Goal: Navigation & Orientation: Understand site structure

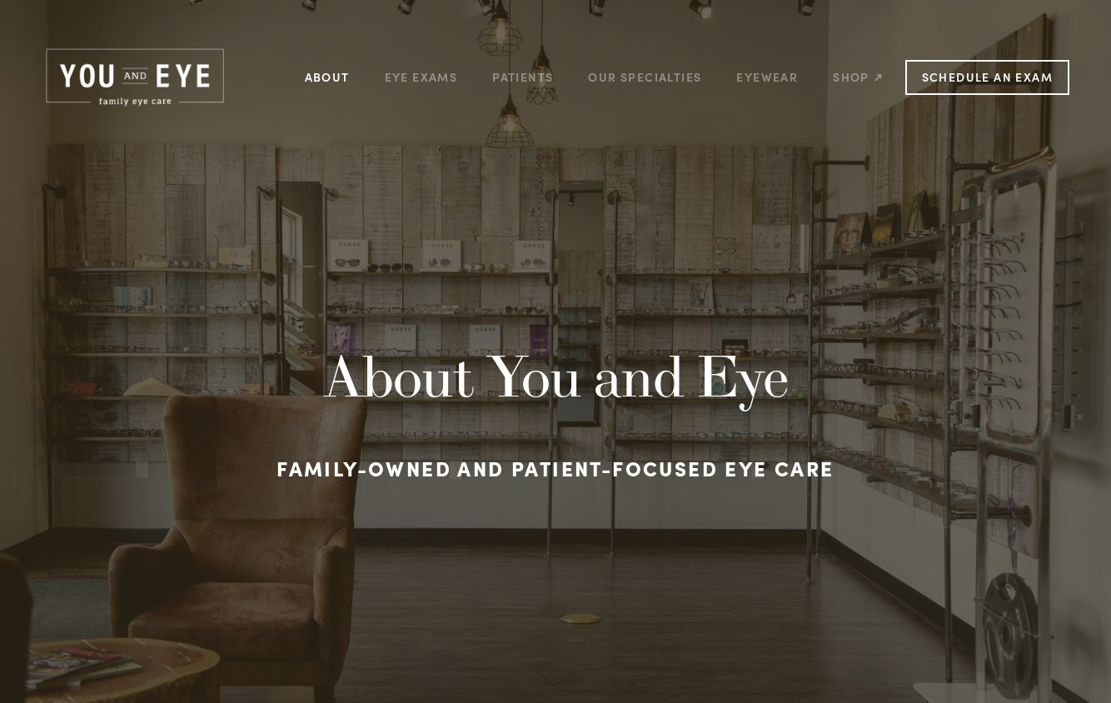
click at [347, 83] on link "About" at bounding box center [327, 77] width 45 height 26
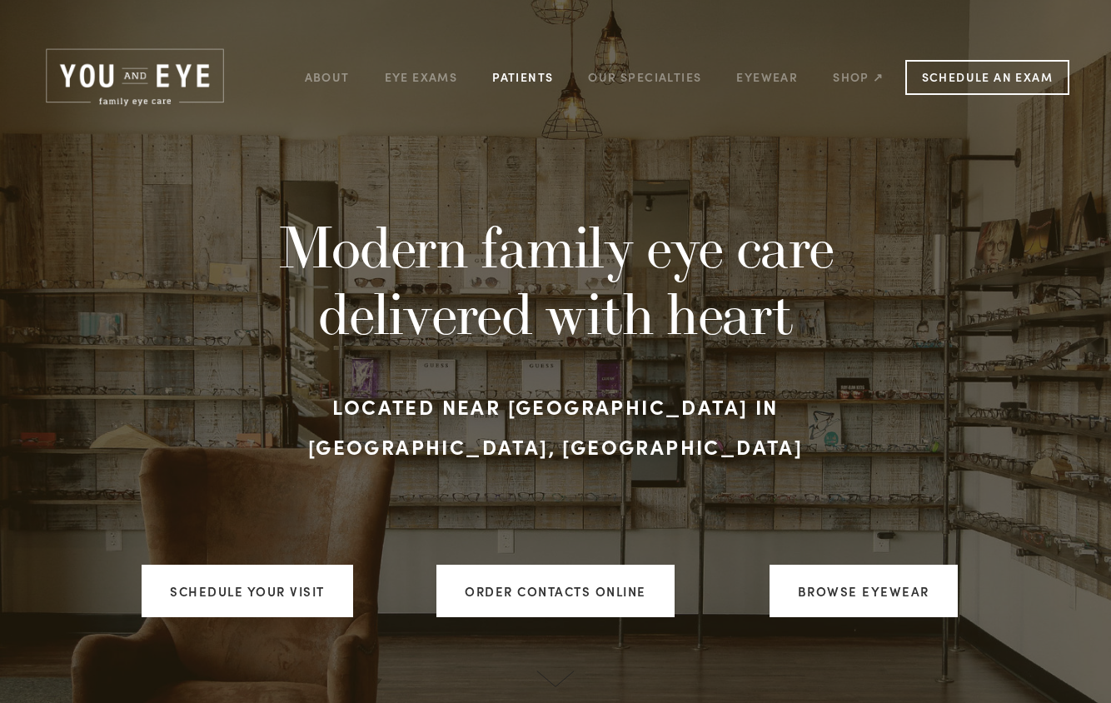
click at [538, 76] on link "Patients" at bounding box center [522, 77] width 61 height 26
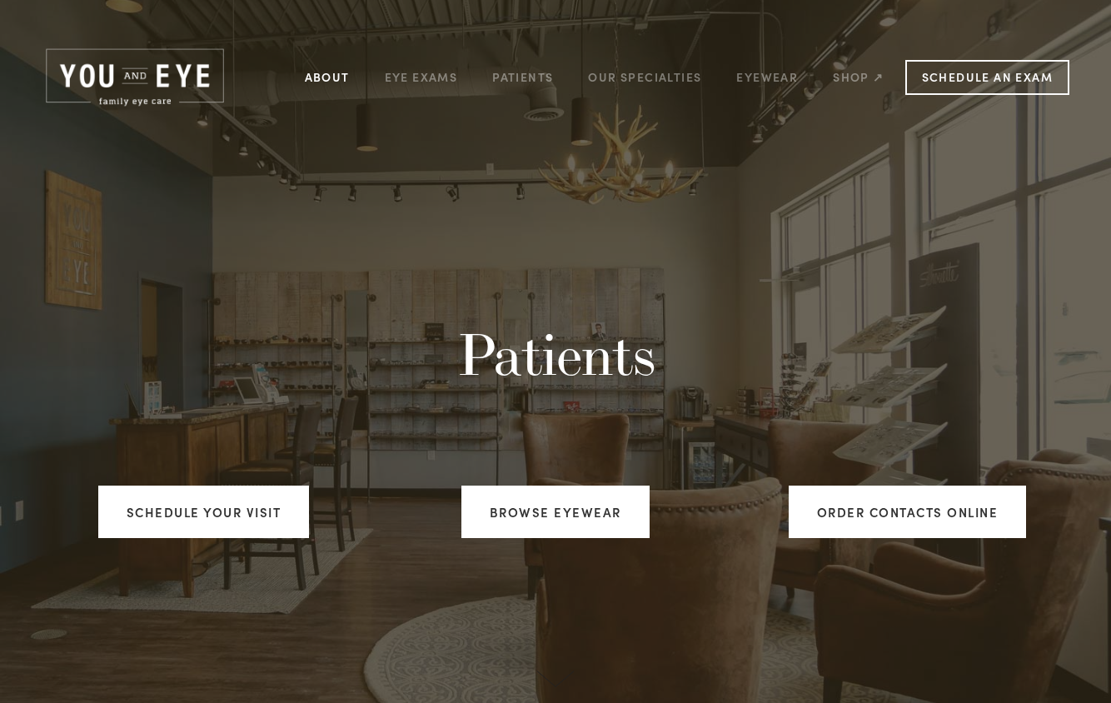
click at [326, 77] on link "About" at bounding box center [327, 77] width 45 height 26
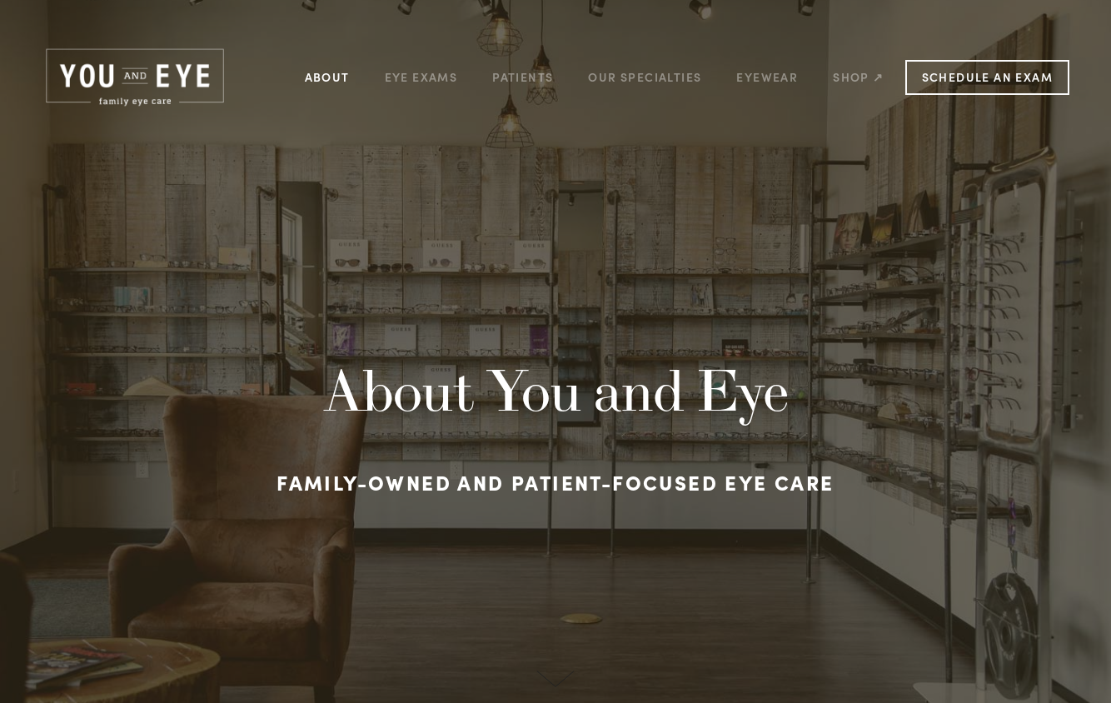
click at [339, 71] on link "About" at bounding box center [327, 77] width 45 height 26
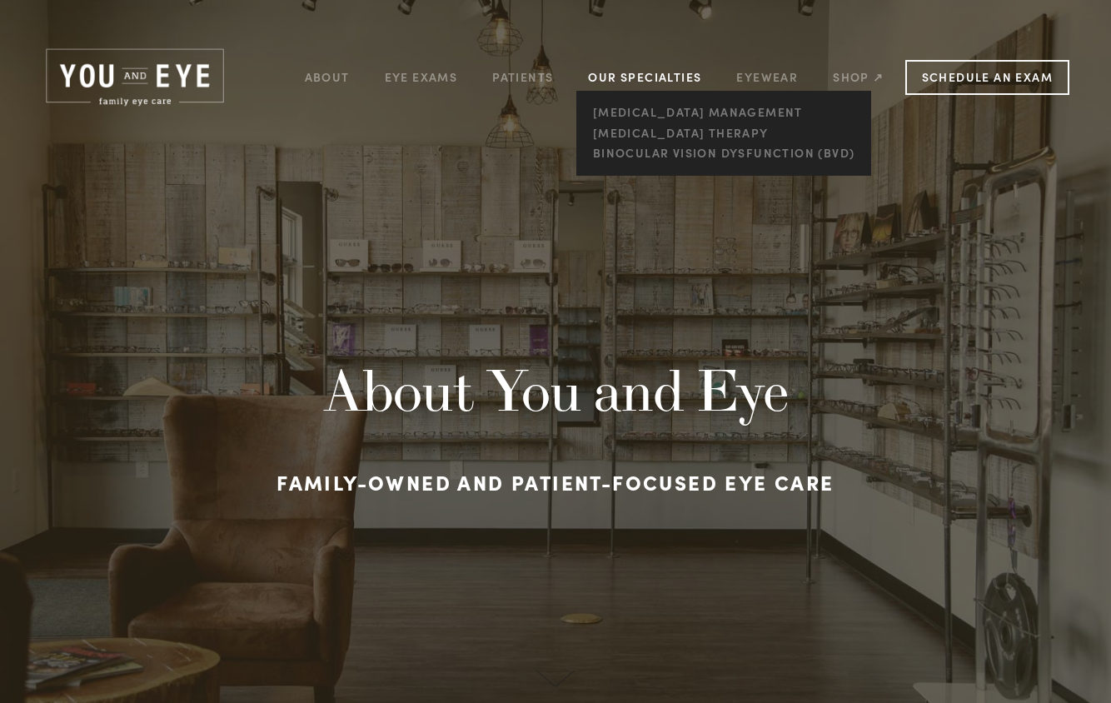
click at [693, 76] on link "Our Specialties" at bounding box center [644, 77] width 113 height 16
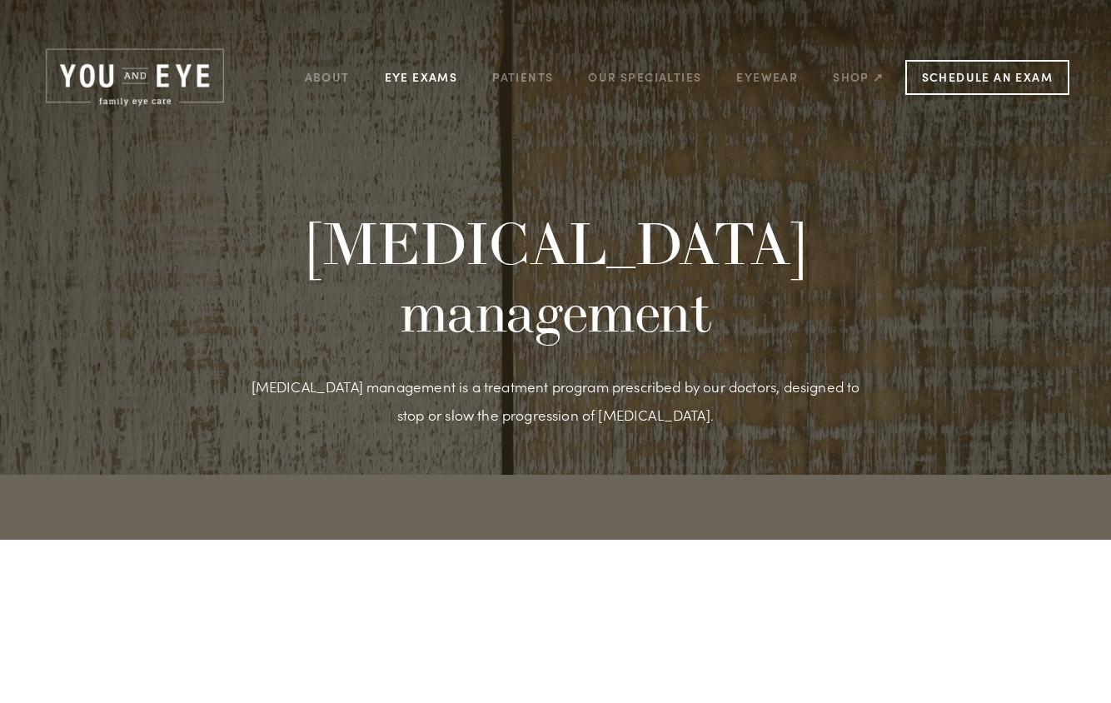
click at [426, 78] on link "Eye Exams" at bounding box center [421, 77] width 73 height 26
